Goal: Task Accomplishment & Management: Complete application form

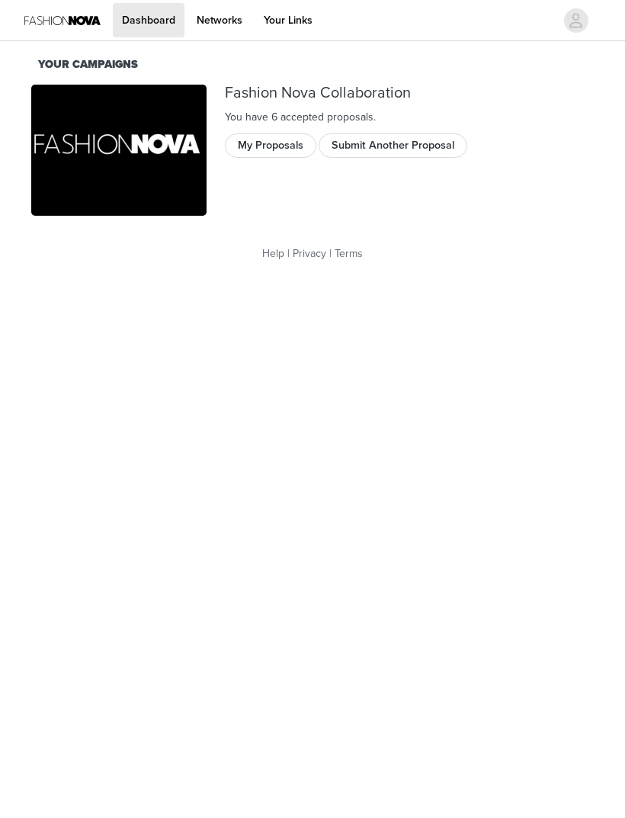
click at [339, 148] on button "Submit Another Proposal" at bounding box center [393, 145] width 149 height 24
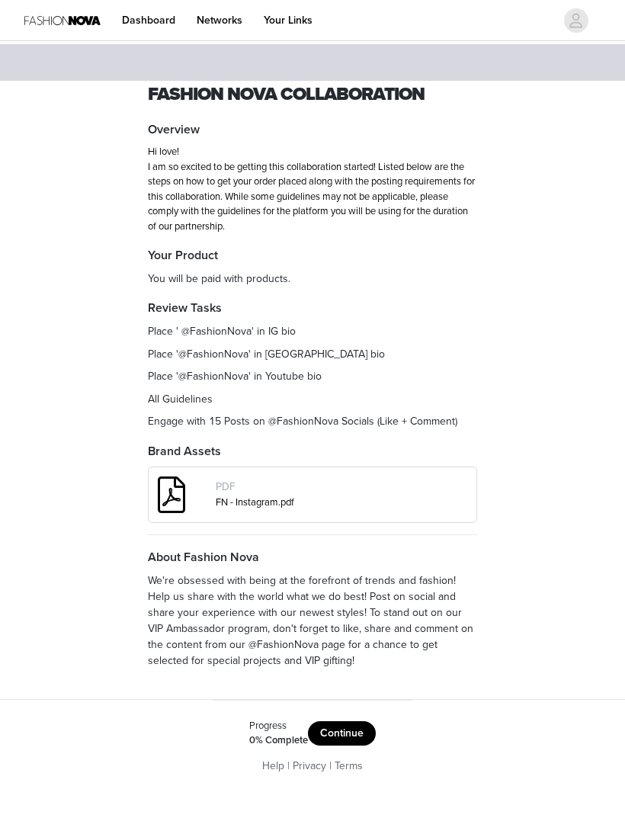
click at [360, 728] on button "Continue" at bounding box center [342, 733] width 68 height 24
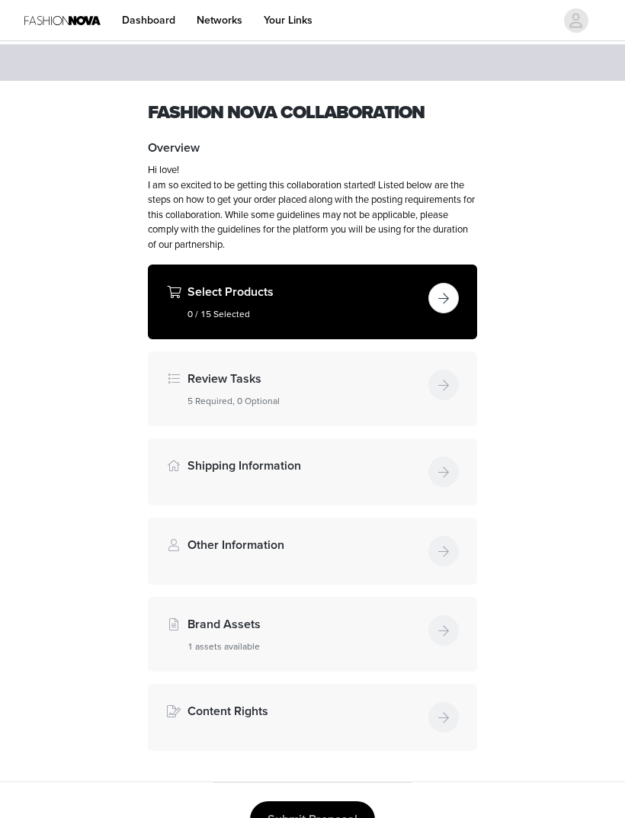
click at [438, 297] on button "button" at bounding box center [443, 298] width 30 height 30
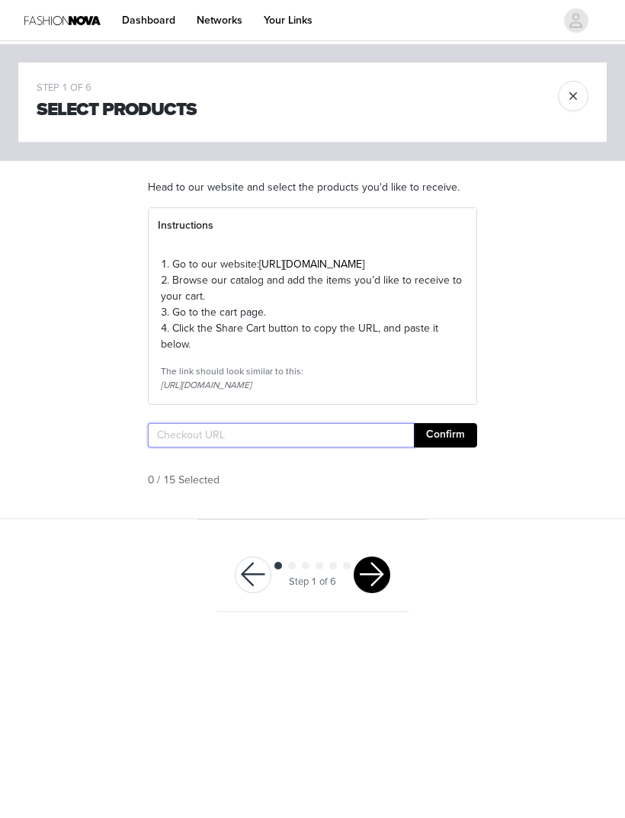
click at [280, 448] on input "text" at bounding box center [281, 435] width 266 height 24
click at [210, 448] on input "text" at bounding box center [281, 435] width 266 height 24
paste input "[URL][DOMAIN_NAME]"
type input "[URL][DOMAIN_NAME]"
click at [457, 448] on button "Confirm" at bounding box center [445, 435] width 63 height 24
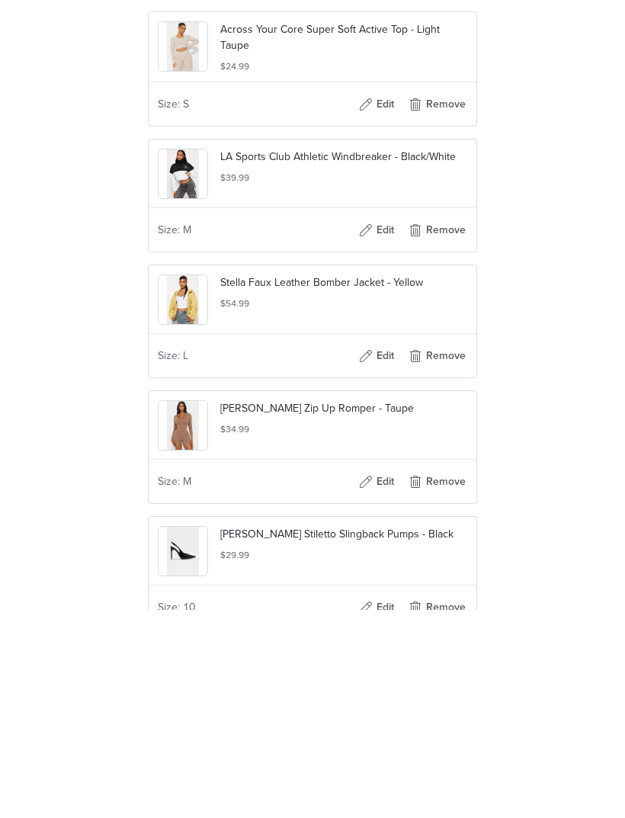
scroll to position [1731, 0]
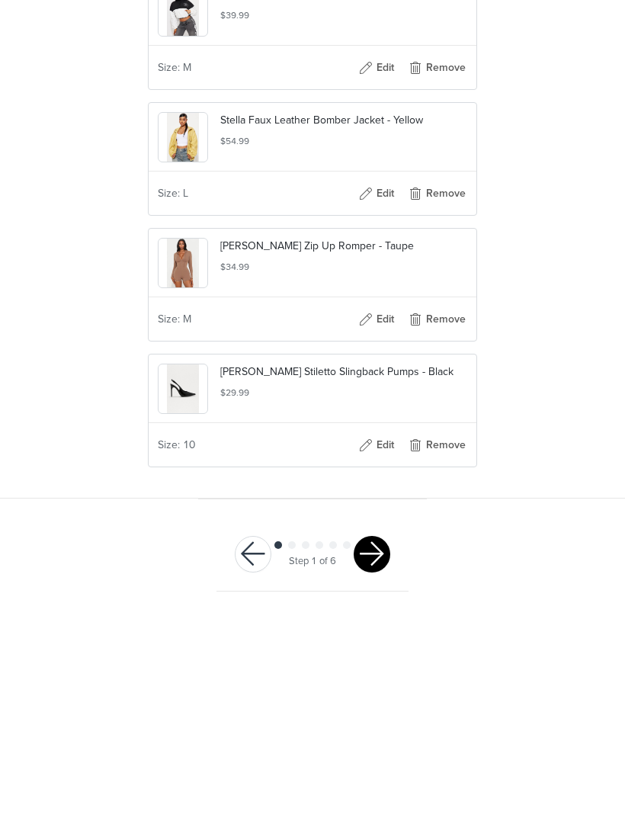
click at [373, 744] on button "button" at bounding box center [372, 762] width 37 height 37
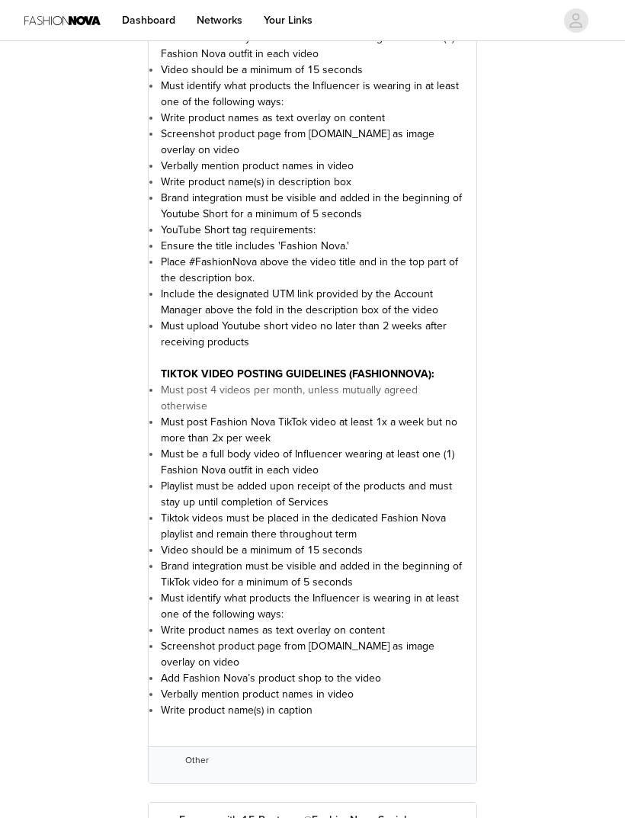
scroll to position [2543, 0]
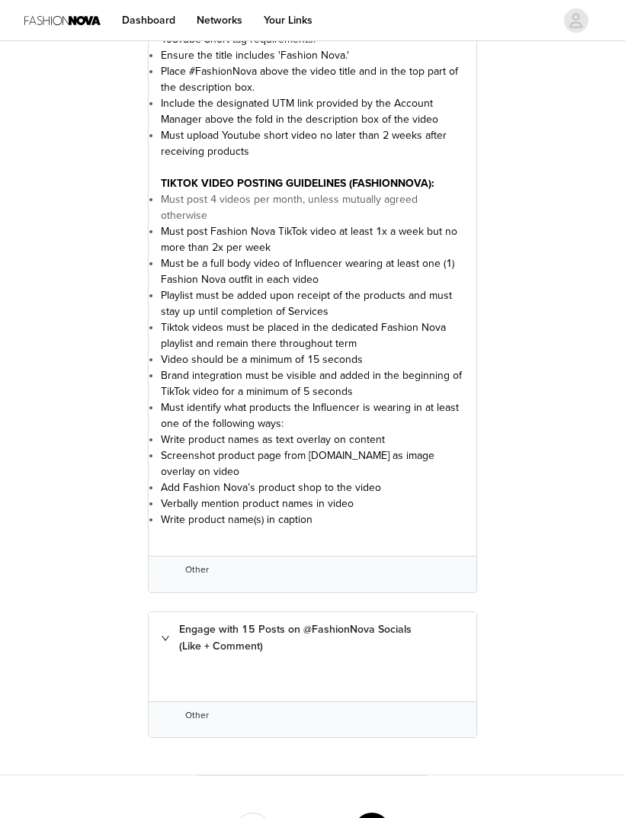
click at [371, 813] on button "button" at bounding box center [372, 831] width 37 height 37
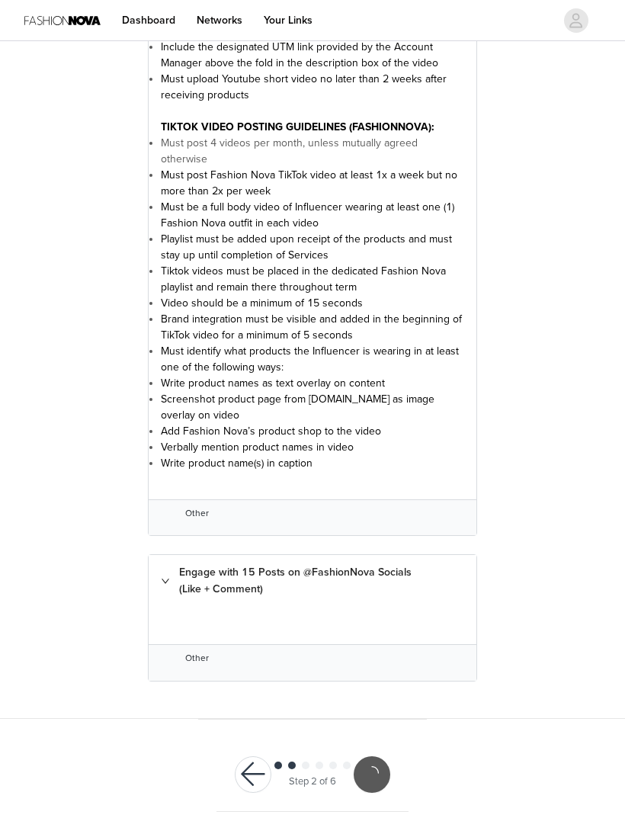
scroll to position [2487, 0]
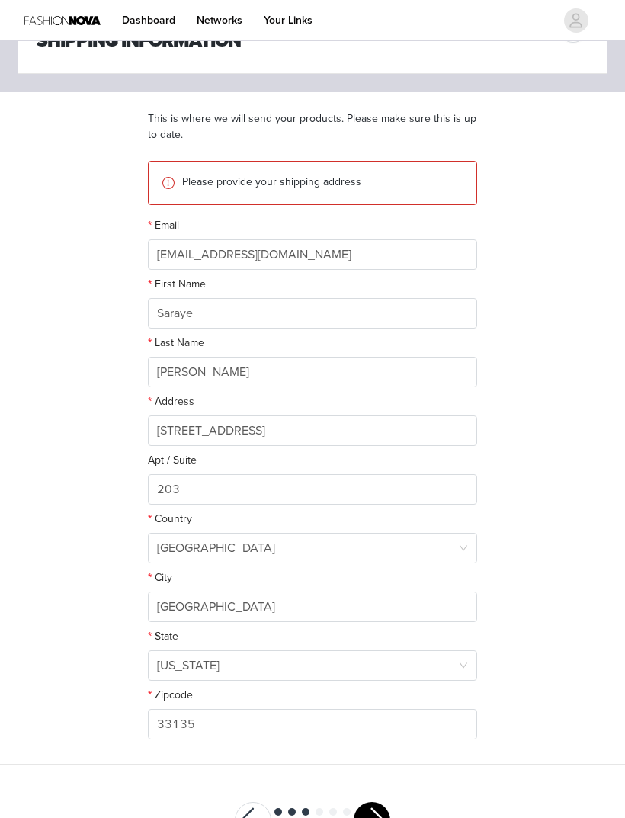
scroll to position [77, 0]
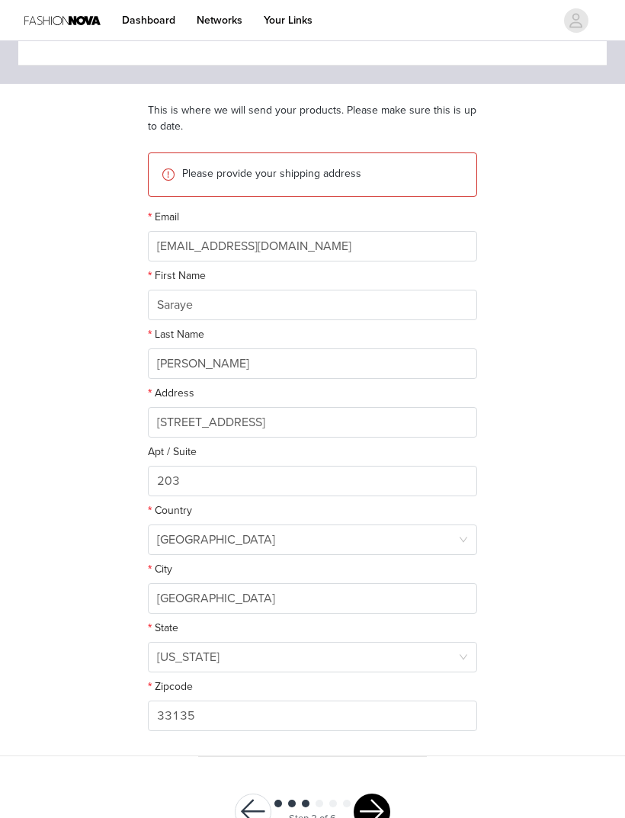
click at [368, 813] on button "button" at bounding box center [372, 812] width 37 height 37
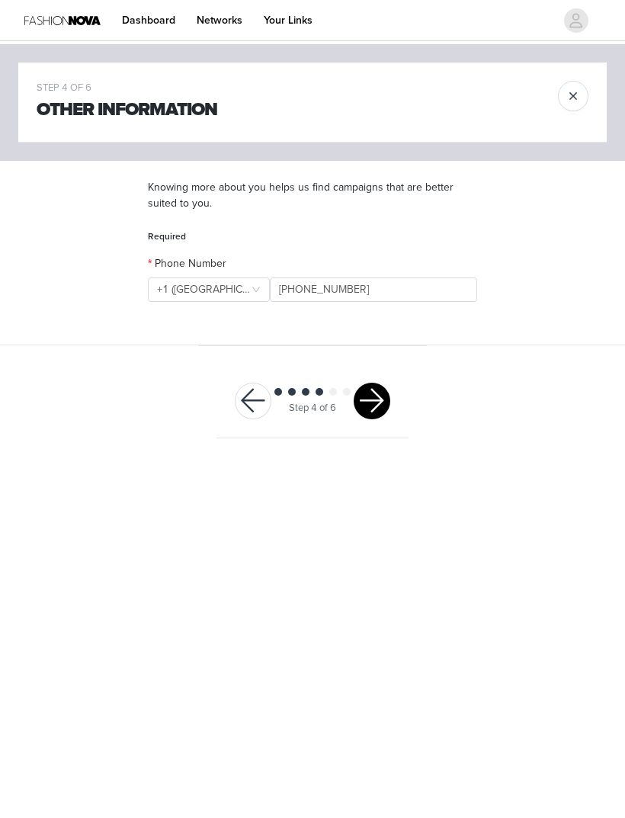
click at [374, 402] on button "button" at bounding box center [372, 401] width 37 height 37
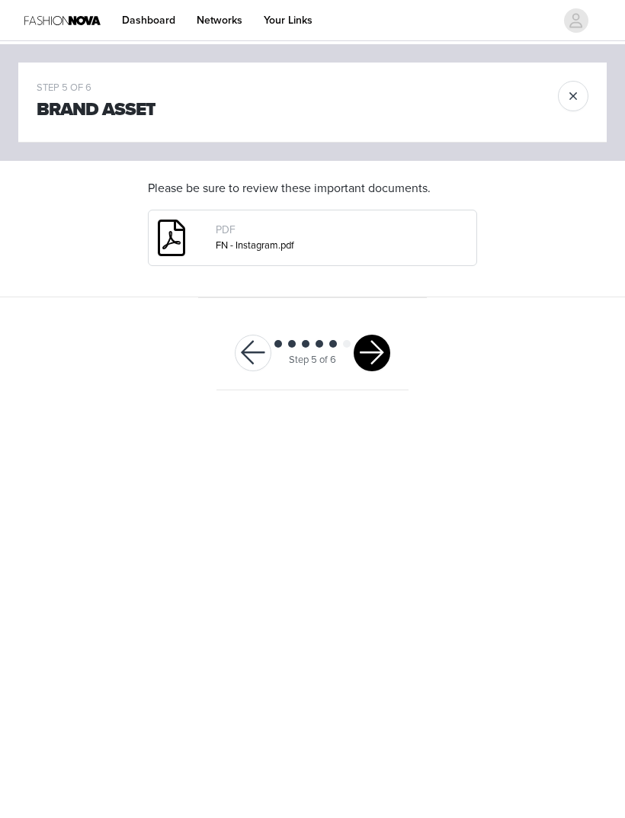
click at [381, 351] on button "button" at bounding box center [372, 353] width 37 height 37
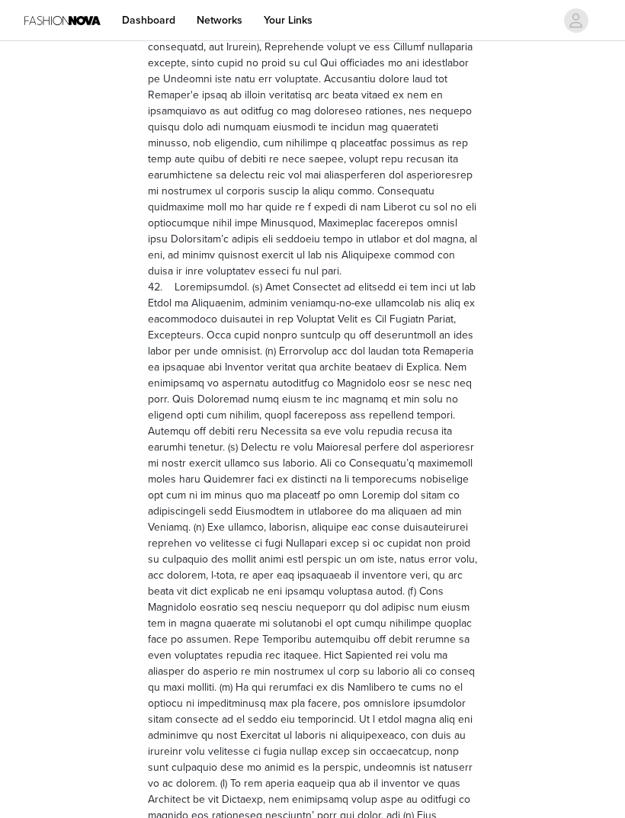
scroll to position [3898, 0]
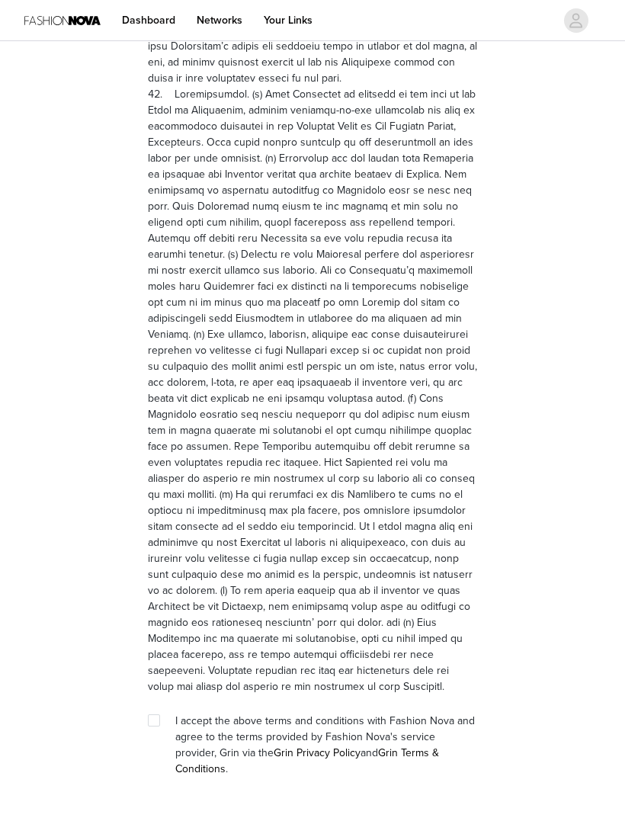
click at [156, 714] on input "checkbox" at bounding box center [153, 719] width 11 height 11
checkbox input "true"
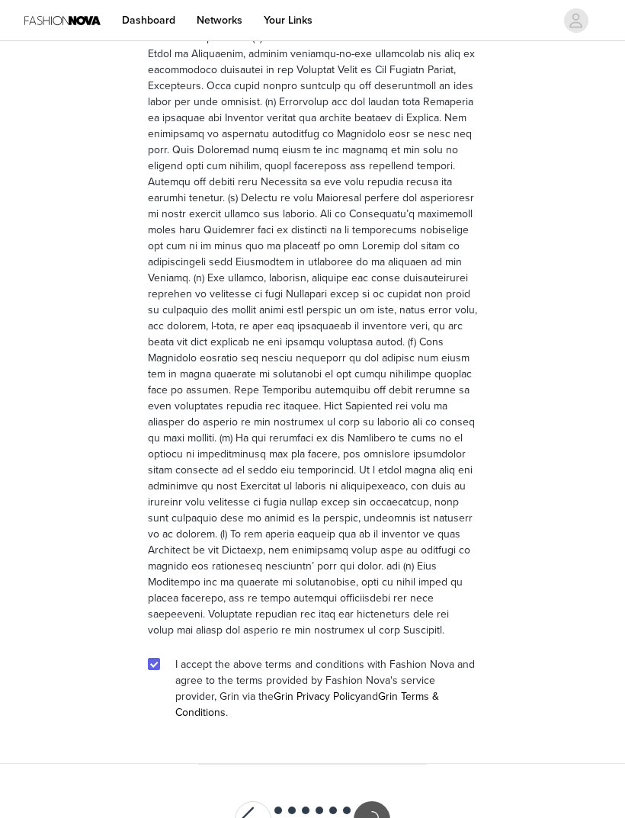
scroll to position [3842, 0]
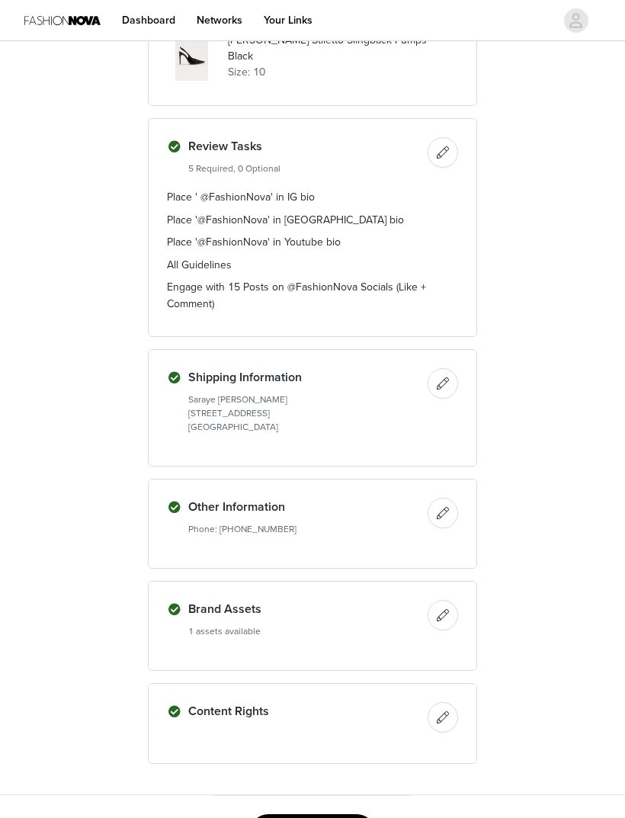
scroll to position [1095, 0]
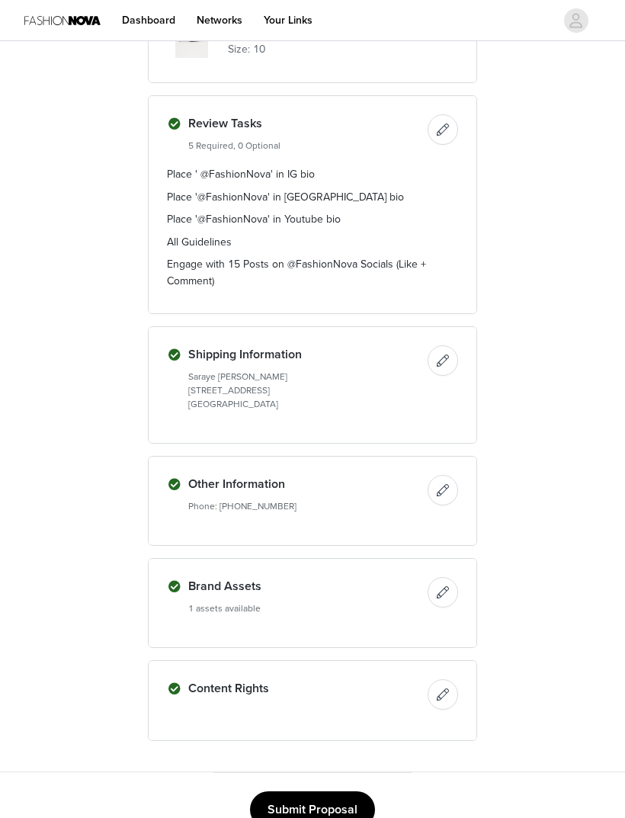
click at [348, 804] on button "Submit Proposal" at bounding box center [312, 809] width 125 height 37
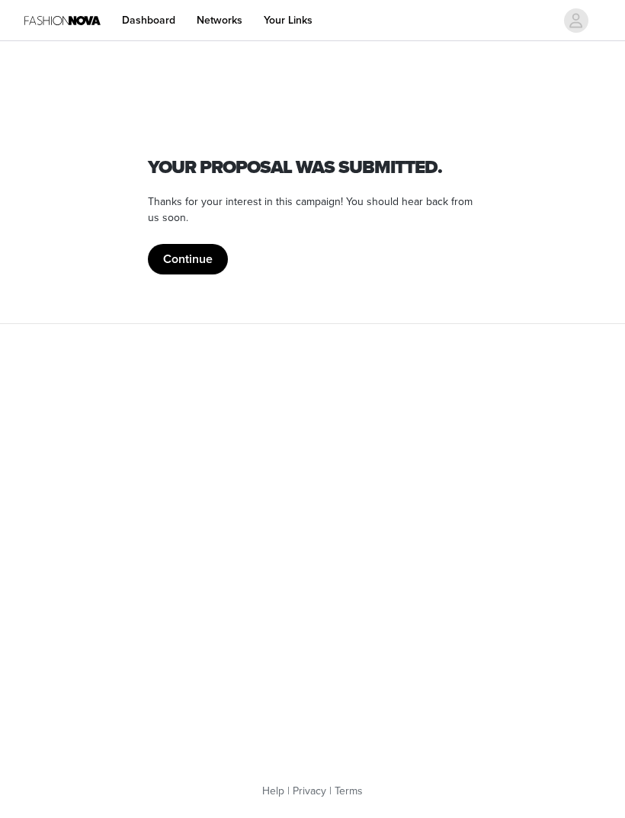
scroll to position [0, 0]
click at [212, 263] on button "Continue" at bounding box center [188, 259] width 80 height 30
click at [207, 258] on button "Continue" at bounding box center [188, 259] width 80 height 30
click at [201, 258] on button "Continue" at bounding box center [188, 259] width 80 height 30
click at [205, 266] on button "Continue" at bounding box center [188, 259] width 80 height 30
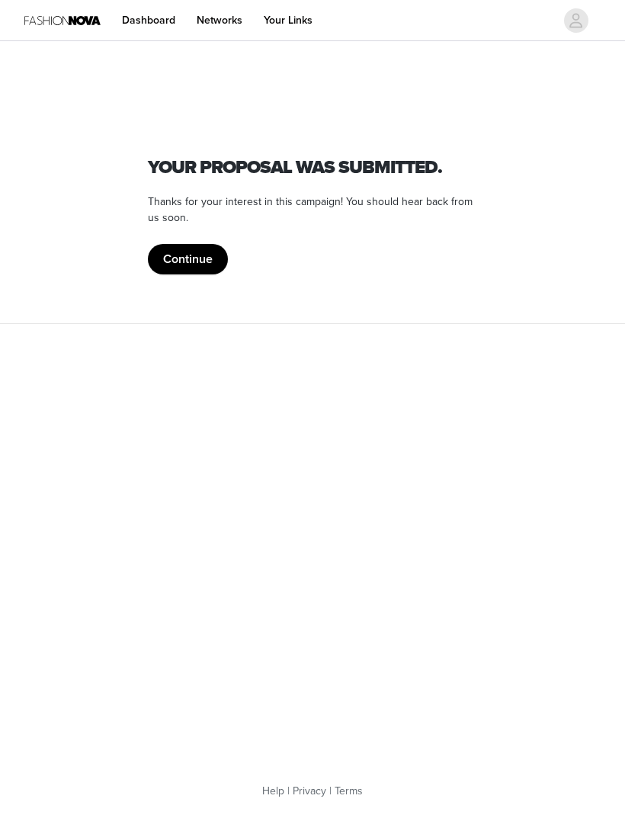
click at [209, 265] on button "Continue" at bounding box center [188, 259] width 80 height 30
